Goal: Task Accomplishment & Management: Use online tool/utility

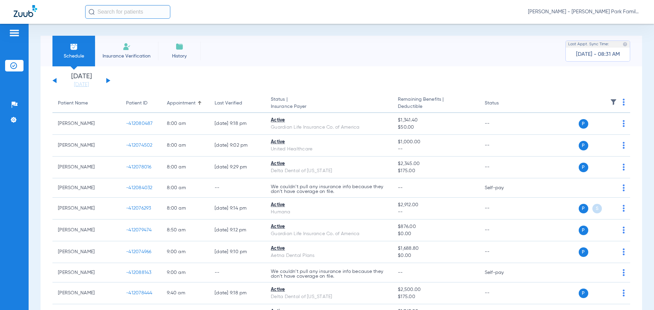
click at [109, 81] on button at bounding box center [108, 80] width 4 height 5
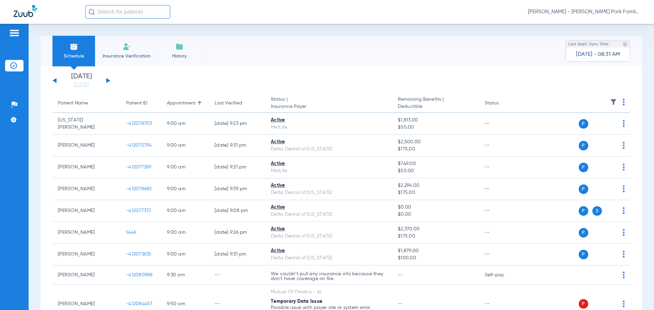
click at [610, 105] on img at bounding box center [613, 102] width 7 height 7
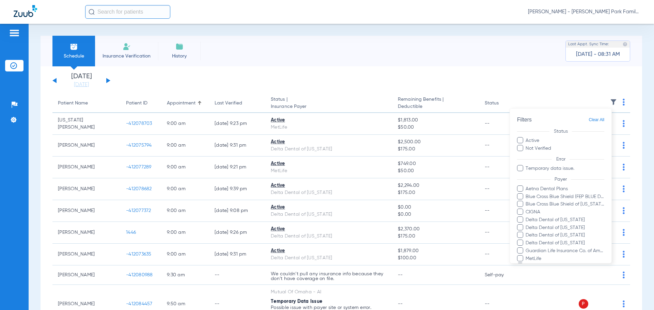
scroll to position [117, 0]
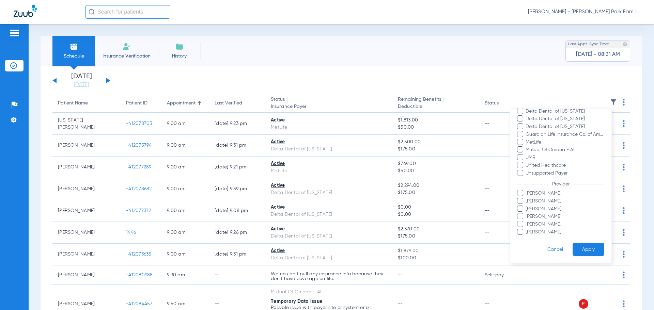
click at [530, 201] on span "[PERSON_NAME]" at bounding box center [565, 201] width 79 height 7
click at [527, 206] on input "[PERSON_NAME]" at bounding box center [527, 206] width 0 height 0
click at [582, 249] on button "Apply" at bounding box center [589, 249] width 32 height 13
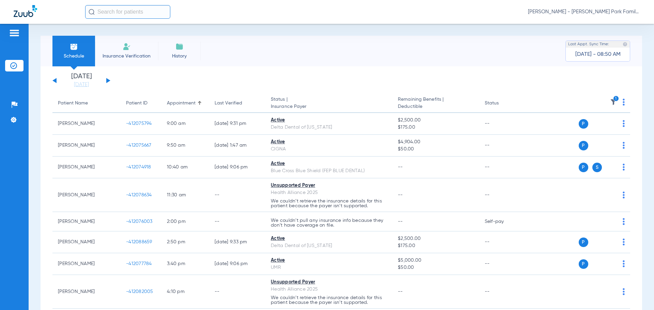
click at [613, 96] on icon "1" at bounding box center [616, 99] width 6 height 6
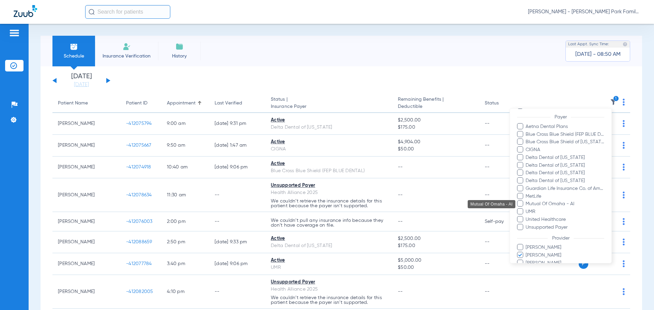
scroll to position [117, 0]
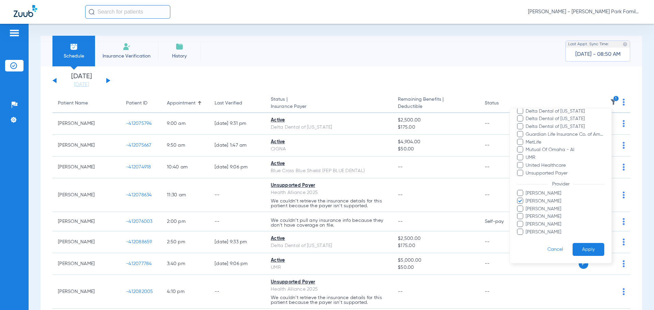
click at [532, 203] on span "[PERSON_NAME]" at bounding box center [565, 201] width 79 height 7
click at [527, 206] on input "[PERSON_NAME]" at bounding box center [527, 206] width 0 height 0
click at [532, 208] on span "[PERSON_NAME]" at bounding box center [565, 209] width 79 height 7
click at [527, 214] on input "[PERSON_NAME]" at bounding box center [527, 214] width 0 height 0
click at [578, 257] on form "Filters Clear All Status Active Not Verified Error Temporary data issue. Payer …" at bounding box center [561, 127] width 102 height 271
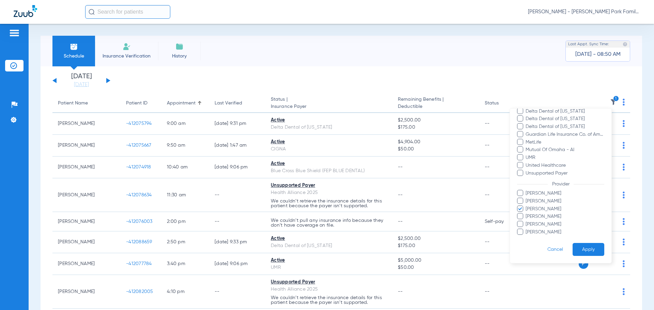
click at [578, 256] on button "Apply" at bounding box center [589, 249] width 32 height 13
